Goal: Transaction & Acquisition: Download file/media

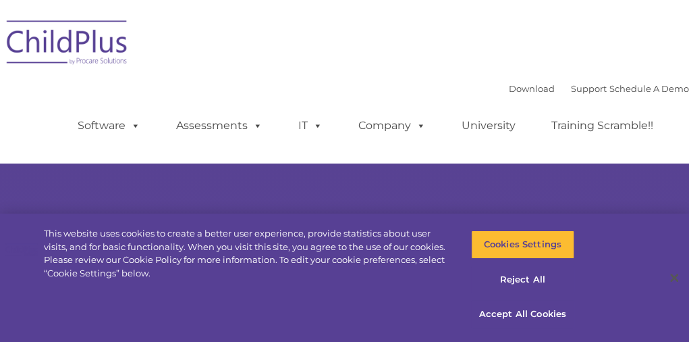
select select "MEDIUM"
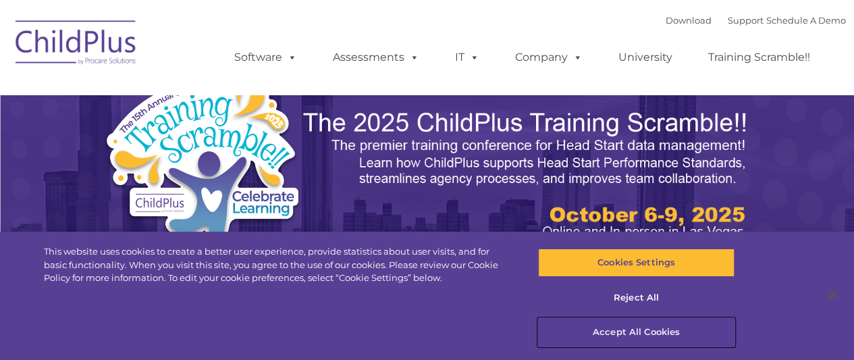
click at [653, 333] on button "Accept All Cookies" at bounding box center [636, 332] width 196 height 28
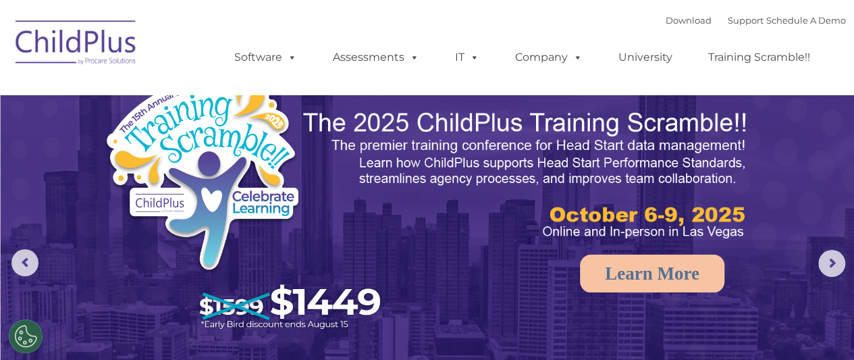
click at [99, 53] on img at bounding box center [76, 45] width 135 height 68
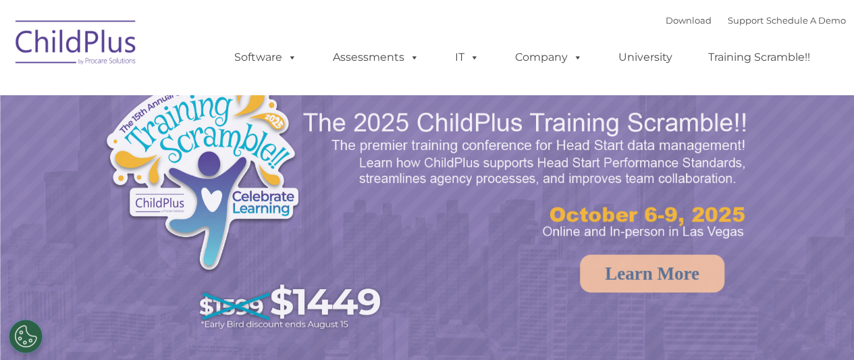
select select "MEDIUM"
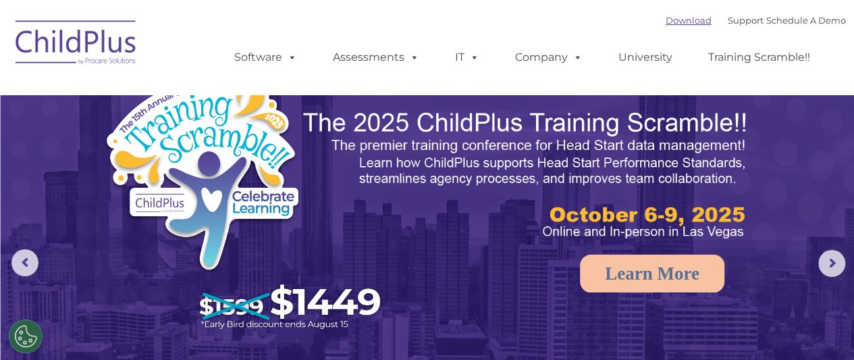
click at [670, 20] on link "Download" at bounding box center [689, 20] width 46 height 11
